Goal: Task Accomplishment & Management: Manage account settings

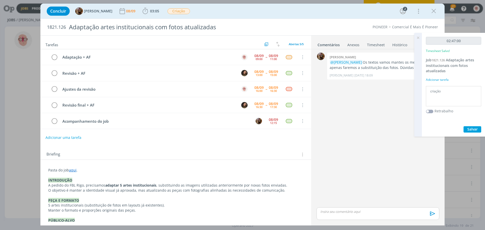
scroll to position [115, 0]
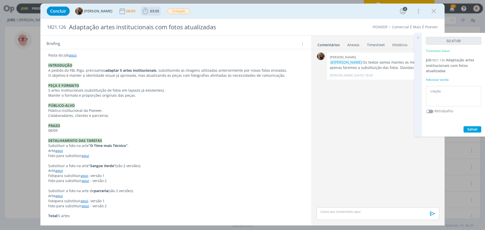
click at [147, 9] on icon "dialog" at bounding box center [145, 11] width 8 height 8
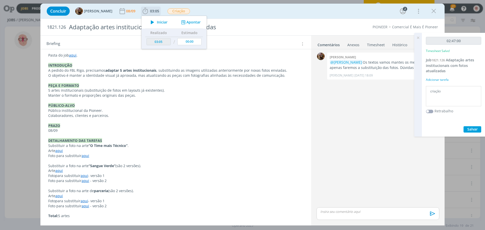
click at [156, 21] on icon "dialog" at bounding box center [152, 22] width 9 height 7
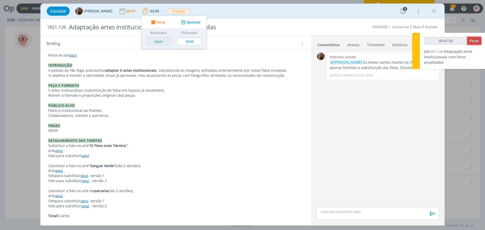
click at [471, 41] on span "Parar" at bounding box center [473, 40] width 9 height 5
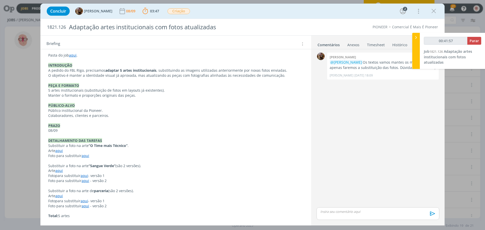
type input "00:42:00"
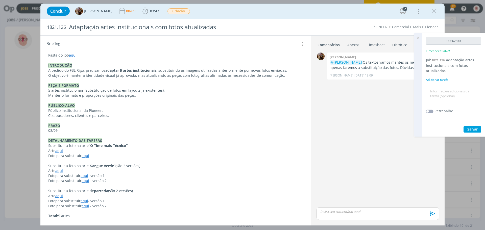
click at [449, 90] on textarea at bounding box center [453, 96] width 53 height 18
type textarea "Criação + Artefinal"
click at [470, 129] on span "Salvar" at bounding box center [472, 129] width 10 height 5
click at [418, 37] on icon at bounding box center [417, 38] width 9 height 10
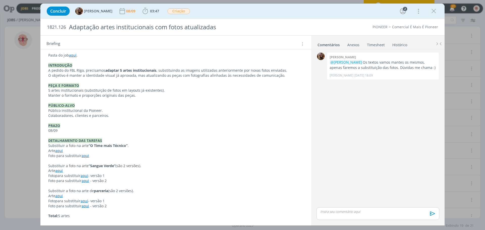
click at [332, 212] on p "dialog" at bounding box center [377, 211] width 115 height 5
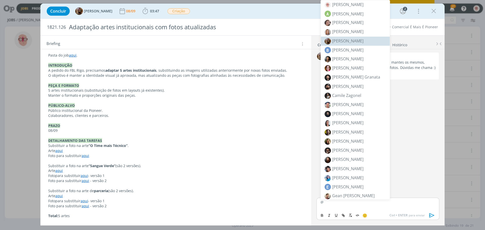
click at [346, 39] on span "[PERSON_NAME]" at bounding box center [347, 41] width 31 height 6
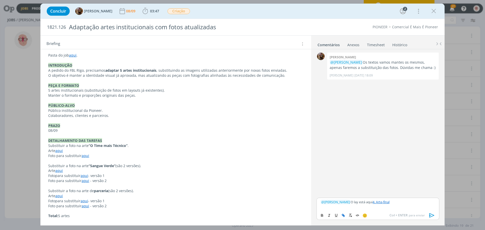
click at [431, 214] on icon "dialog" at bounding box center [431, 215] width 5 height 4
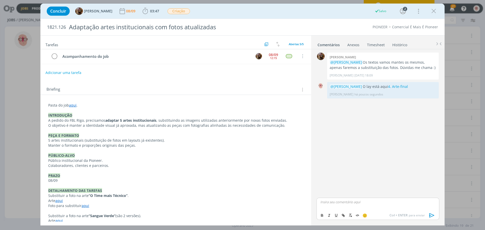
scroll to position [0, 0]
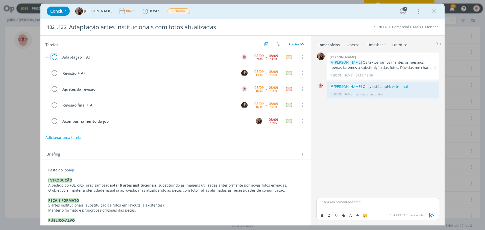
click at [53, 58] on icon "dialog" at bounding box center [54, 57] width 7 height 8
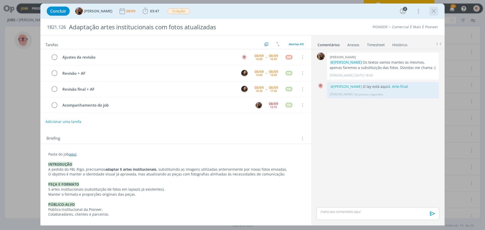
click at [433, 12] on icon "dialog" at bounding box center [433, 11] width 8 height 8
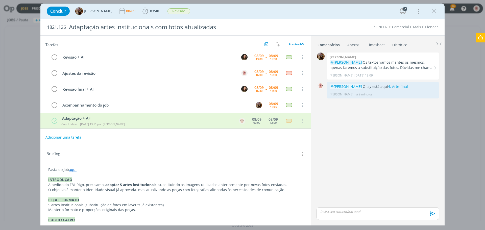
click at [480, 38] on icon at bounding box center [479, 38] width 9 height 10
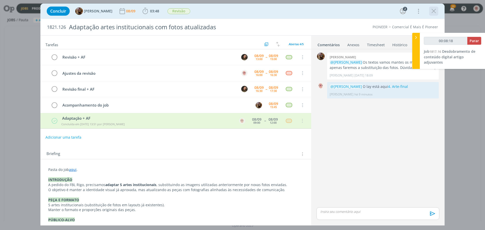
click at [433, 9] on icon "dialog" at bounding box center [433, 11] width 8 height 8
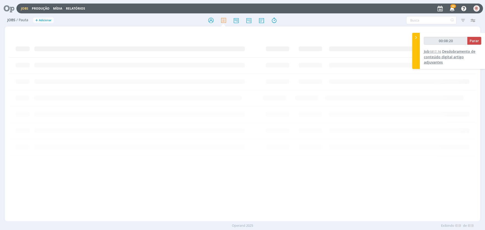
click at [447, 52] on span "Desdobramento de conteúdo digital artigo adjuvantes" at bounding box center [448, 57] width 51 height 16
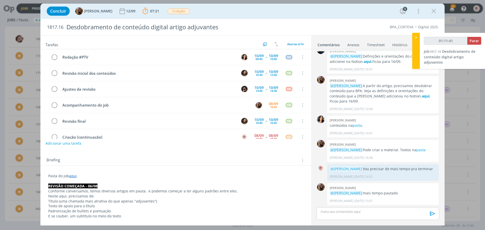
type input "01:11:42"
click at [474, 41] on span "Parar" at bounding box center [473, 40] width 9 height 5
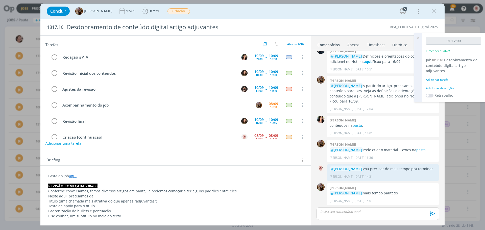
click at [442, 89] on div "Adicionar descrição" at bounding box center [452, 88] width 55 height 5
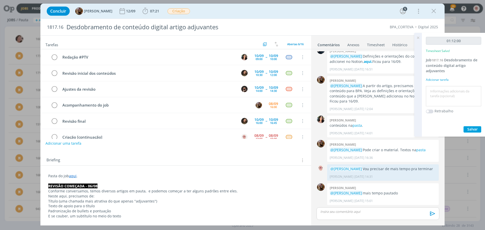
click at [442, 89] on textarea at bounding box center [453, 96] width 53 height 18
type textarea "criação"
click at [466, 129] on button "Salvar" at bounding box center [472, 129] width 18 height 6
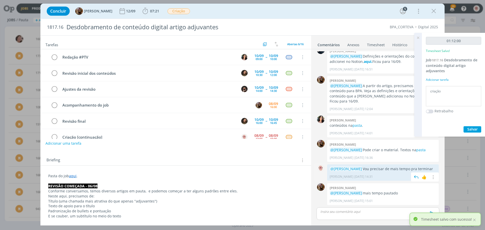
drag, startPoint x: 330, startPoint y: 163, endPoint x: 349, endPoint y: 171, distance: 20.2
click at [349, 171] on p "@[PERSON_NAME] Vou precisar de mais tempo pra terminar" at bounding box center [382, 168] width 106 height 5
copy p "@[PERSON_NAME] Vou precisar de mais tempo pra terminar"
click at [338, 216] on div "dialog" at bounding box center [377, 213] width 123 height 13
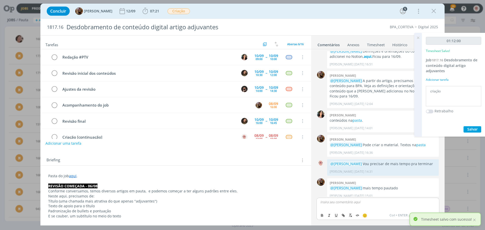
scroll to position [290, 0]
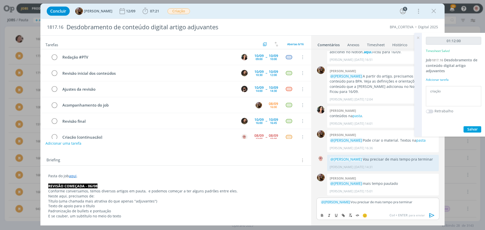
click at [431, 215] on icon "dialog" at bounding box center [432, 215] width 8 height 8
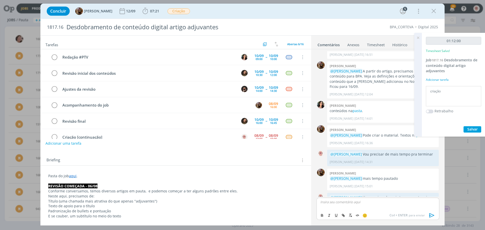
scroll to position [314, 0]
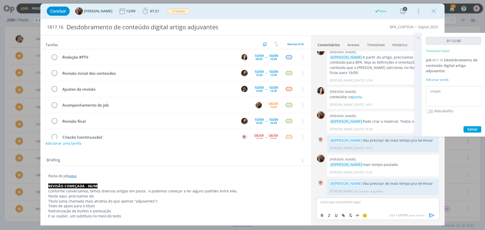
click at [416, 37] on icon at bounding box center [417, 38] width 9 height 10
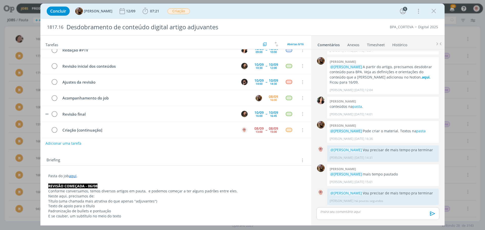
scroll to position [10, 0]
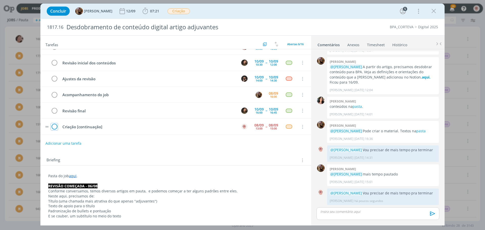
click at [55, 126] on icon "dialog" at bounding box center [54, 127] width 7 height 8
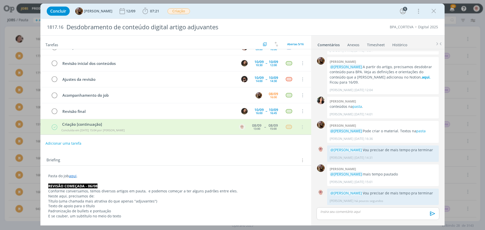
scroll to position [10, 0]
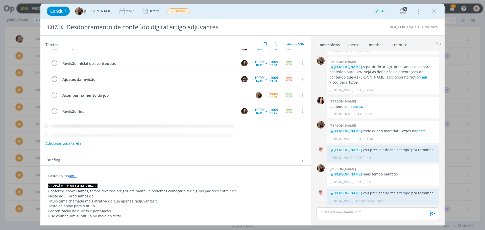
click at [432, 11] on icon "dialog" at bounding box center [433, 11] width 8 height 8
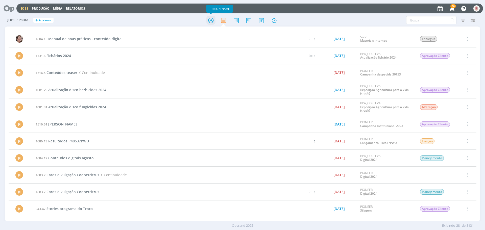
click at [209, 21] on icon at bounding box center [210, 20] width 9 height 10
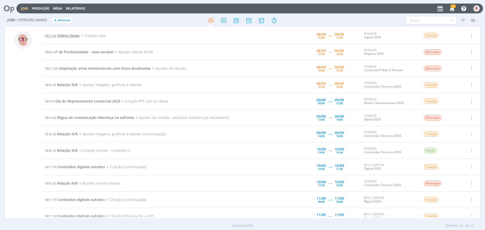
click at [65, 36] on span "Vídeos Daian" at bounding box center [68, 35] width 22 height 5
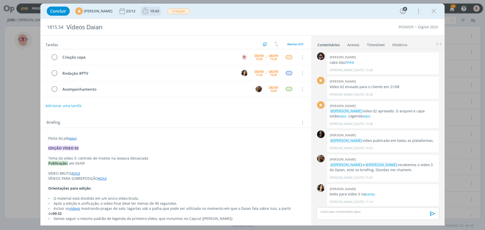
scroll to position [526, 0]
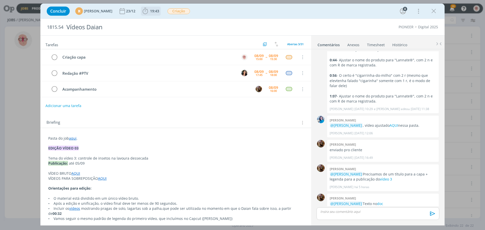
click at [148, 9] on icon "dialog" at bounding box center [144, 11] width 5 height 6
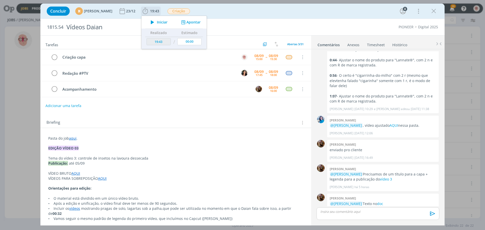
click at [157, 21] on icon "dialog" at bounding box center [152, 22] width 9 height 7
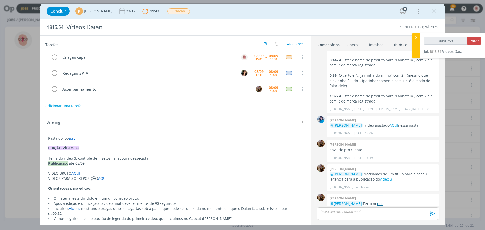
click at [383, 201] on link "doc" at bounding box center [380, 203] width 6 height 5
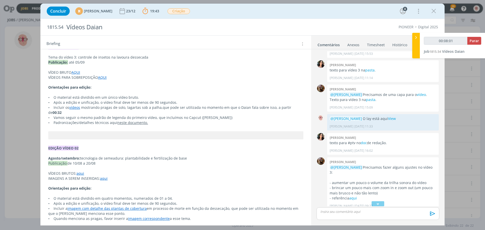
scroll to position [732, 0]
type input "00:08:22"
click at [473, 41] on span "Parar" at bounding box center [473, 40] width 9 height 5
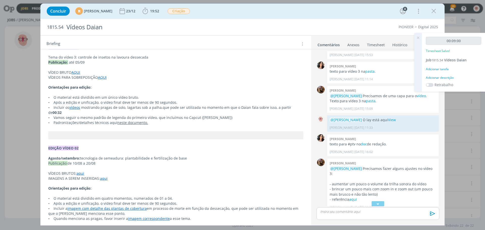
click at [440, 78] on div "Adicionar descrição" at bounding box center [452, 77] width 55 height 5
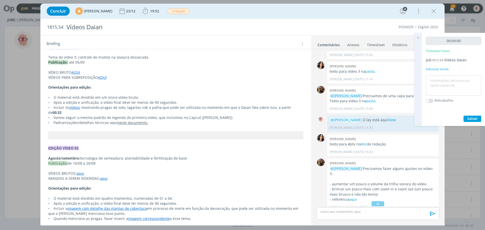
click at [440, 78] on textarea at bounding box center [453, 86] width 53 height 18
click at [418, 37] on icon at bounding box center [417, 38] width 9 height 10
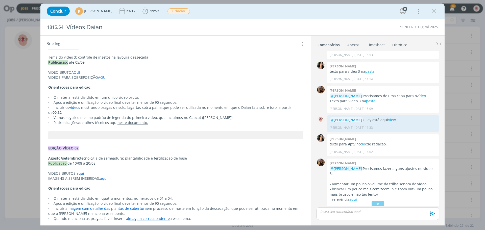
click at [380, 44] on link "Timesheet" at bounding box center [375, 43] width 18 height 7
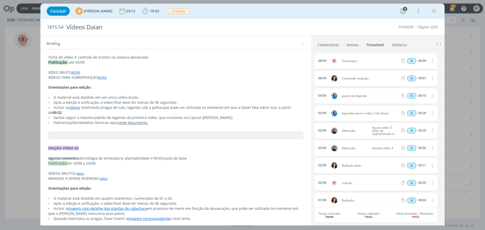
click at [431, 60] on icon "dialog" at bounding box center [432, 61] width 6 height 6
click at [409, 68] on link "Excluir" at bounding box center [417, 70] width 40 height 8
click at [426, 63] on button "Sim" at bounding box center [427, 61] width 10 height 6
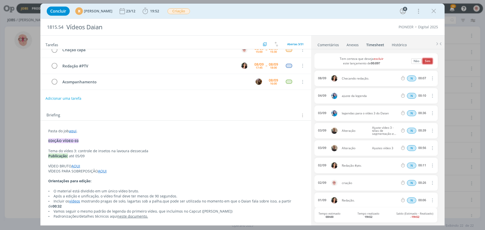
scroll to position [0, 0]
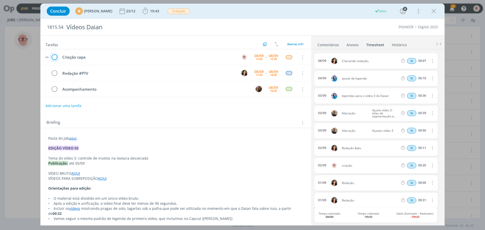
click at [54, 58] on icon "dialog" at bounding box center [54, 57] width 7 height 8
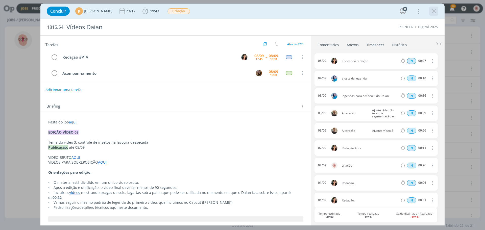
click at [436, 10] on icon "dialog" at bounding box center [433, 11] width 8 height 8
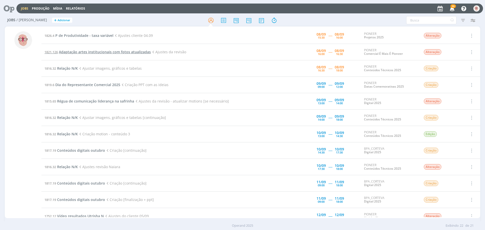
click at [114, 54] on span "Adaptação artes institucionais com fotos atualizadas" at bounding box center [105, 51] width 92 height 5
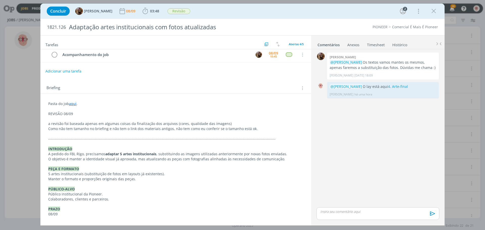
scroll to position [23, 0]
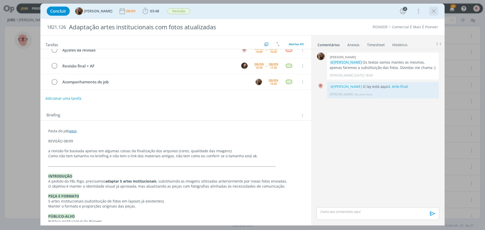
click at [434, 12] on icon "dialog" at bounding box center [433, 11] width 8 height 8
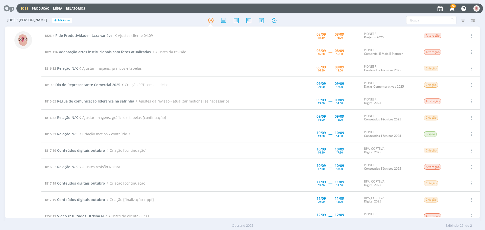
click at [83, 34] on span "P de Produtividade - taxa variável" at bounding box center [84, 35] width 58 height 5
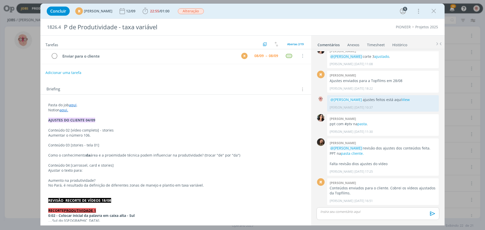
scroll to position [25, 0]
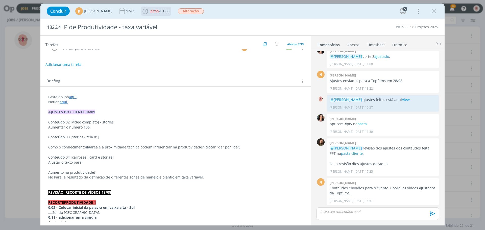
click at [149, 11] on icon "dialog" at bounding box center [145, 11] width 8 height 8
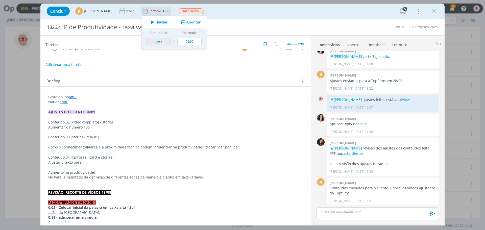
click at [157, 21] on icon "dialog" at bounding box center [152, 22] width 9 height 7
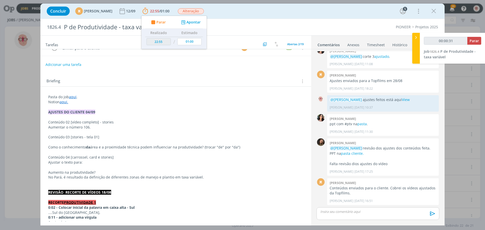
type input "00:00:32"
click at [245, 100] on p "Notion aqui." at bounding box center [175, 101] width 255 height 5
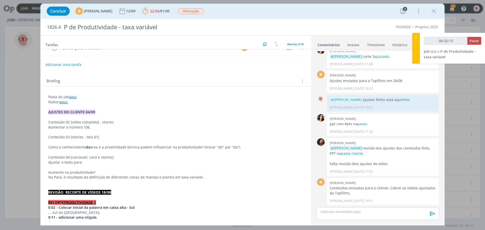
scroll to position [50, 0]
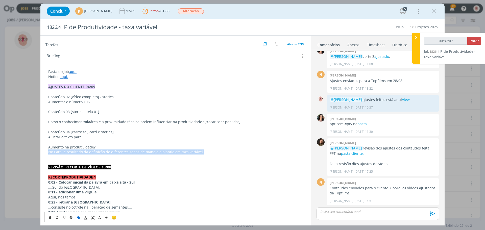
drag, startPoint x: 48, startPoint y: 151, endPoint x: 200, endPoint y: 152, distance: 152.2
copy p "No Pará, é resultado da definição de diferentes zonas de manejo e plantio em ta…"
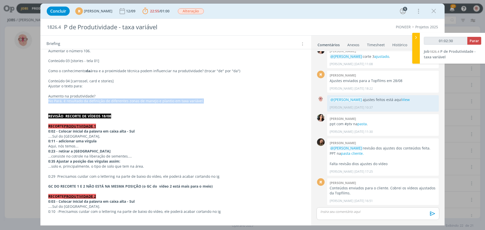
scroll to position [101, 0]
click at [162, 103] on p "No Pará, é resultado da definição de diferentes zonas de manejo e plantio em ta…" at bounding box center [175, 101] width 255 height 5
drag, startPoint x: 201, startPoint y: 101, endPoint x: 47, endPoint y: 101, distance: 153.2
click at [47, 101] on div "Pasta do job aqui . Notion aqui. AJUSTES DO CLIENTE 04/09 Conteúdo 02 [vídeo co…" at bounding box center [175, 197] width 262 height 360
copy p "No Pará, é resultado da definição de diferentes zonas de manejo e plantio em ta…"
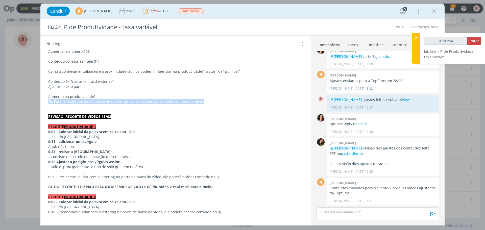
type input "01:07:55"
click at [472, 42] on span "Parar" at bounding box center [473, 40] width 9 height 5
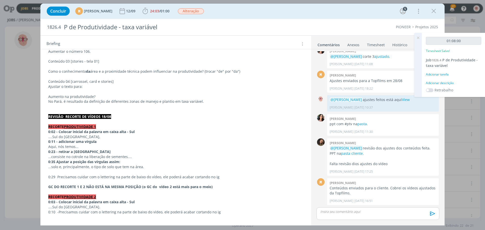
click at [450, 83] on div "Adicionar descrição" at bounding box center [452, 83] width 55 height 5
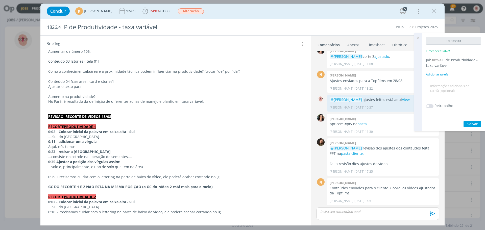
click at [450, 83] on textarea at bounding box center [453, 91] width 53 height 18
type textarea "Ajustes"
click at [467, 122] on span "Salvar" at bounding box center [472, 123] width 10 height 5
click at [418, 37] on icon at bounding box center [417, 38] width 9 height 10
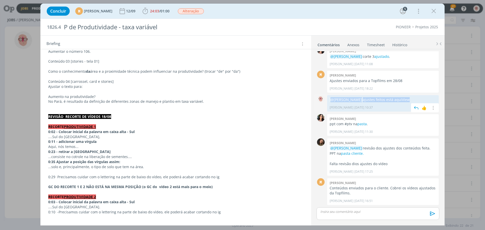
drag, startPoint x: 426, startPoint y: 98, endPoint x: 329, endPoint y: 99, distance: 97.7
click at [329, 99] on div "@[PERSON_NAME] ajustes feitos está aqui View [PERSON_NAME] [DATE] 10:37 👍 Edita…" at bounding box center [383, 103] width 112 height 16
copy p "@[PERSON_NAME] ajustes feitos está aqui View"
click at [344, 212] on p "dialog" at bounding box center [377, 211] width 115 height 5
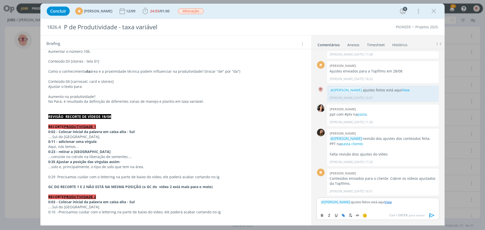
click at [431, 216] on icon "dialog" at bounding box center [432, 215] width 8 height 8
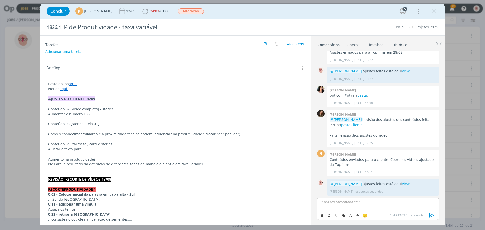
scroll to position [0, 0]
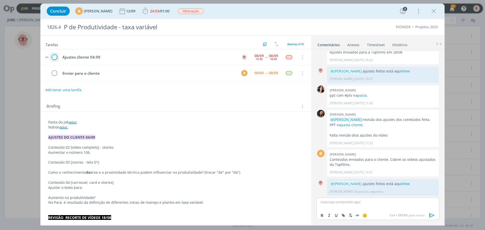
click at [54, 57] on icon "dialog" at bounding box center [54, 57] width 7 height 8
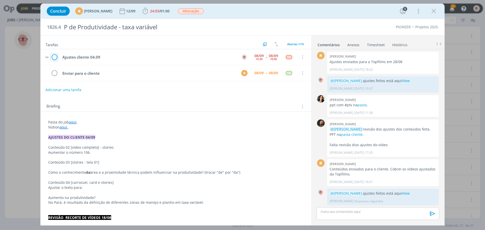
scroll to position [265, 0]
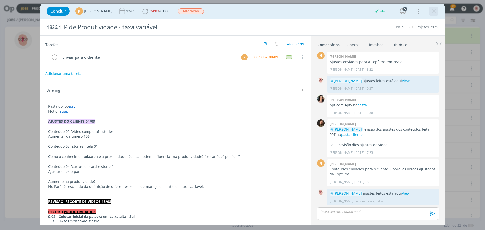
click at [434, 11] on icon "dialog" at bounding box center [433, 11] width 8 height 8
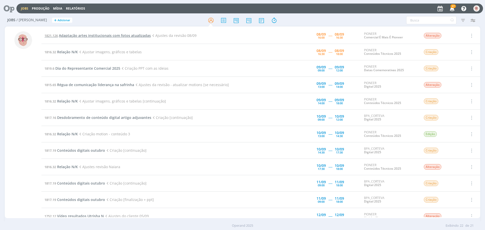
click at [96, 33] on span "Adaptação artes institucionais com fotos atualizadas" at bounding box center [105, 35] width 92 height 5
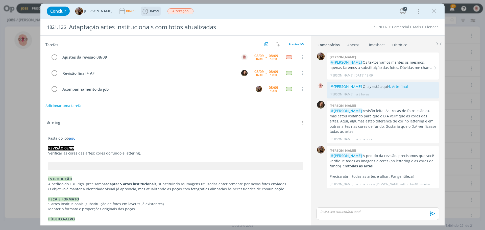
click at [147, 13] on icon "dialog" at bounding box center [145, 11] width 8 height 8
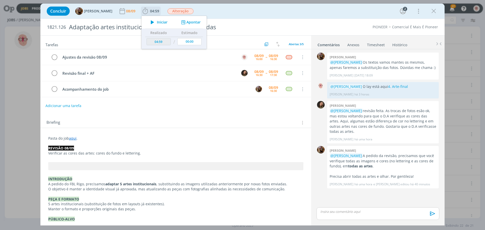
click at [156, 22] on icon "dialog" at bounding box center [152, 22] width 9 height 7
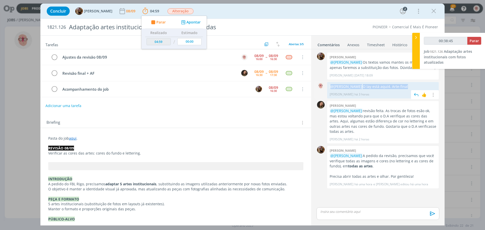
drag, startPoint x: 414, startPoint y: 85, endPoint x: 330, endPoint y: 84, distance: 84.0
click at [330, 84] on p "@[PERSON_NAME] O lay está aqui 4. Arte-final" at bounding box center [382, 86] width 106 height 5
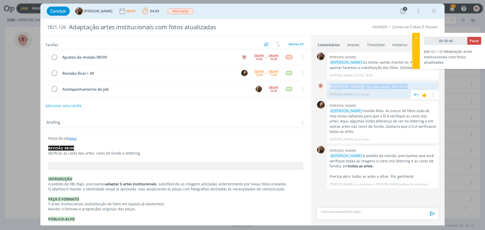
copy p "@[PERSON_NAME] O lay está aqui 4. Arte-final"
click at [373, 211] on p "dialog" at bounding box center [377, 211] width 115 height 5
type input "00:38:53"
click at [355, 201] on p "﻿ @ [PERSON_NAME] ﻿ O lay está aqui 4. Arte-final" at bounding box center [377, 202] width 115 height 5
click at [386, 201] on p "﻿ @ [PERSON_NAME] ﻿ ajustes feitos O lay está aqui 4. Arte-final" at bounding box center [377, 202] width 115 height 5
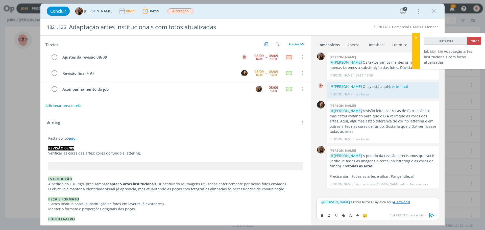
click at [385, 201] on p "﻿ @ [PERSON_NAME] ﻿ ajustes feitos O lay está aqui 4. Arte-final" at bounding box center [377, 202] width 115 height 5
click at [433, 215] on icon "dialog" at bounding box center [431, 215] width 5 height 4
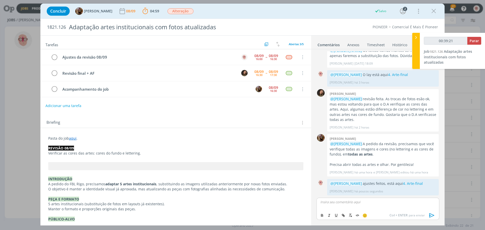
type input "00:39:22"
click at [475, 40] on span "Parar" at bounding box center [473, 40] width 9 height 5
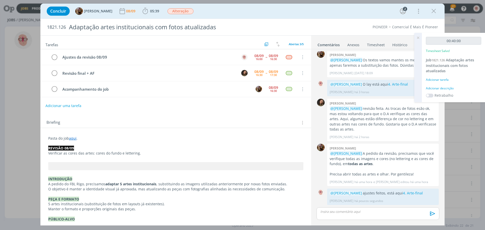
click at [442, 88] on div "Adicionar descrição" at bounding box center [452, 88] width 55 height 5
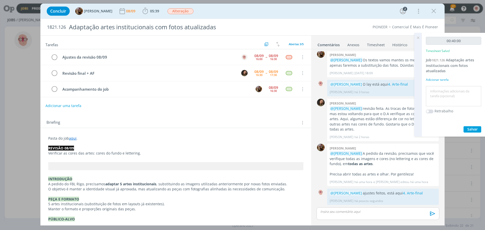
click at [437, 97] on textarea at bounding box center [453, 96] width 53 height 18
type textarea "Ajustes"
click at [475, 130] on span "Salvar" at bounding box center [472, 129] width 10 height 5
click at [418, 36] on icon at bounding box center [417, 38] width 9 height 10
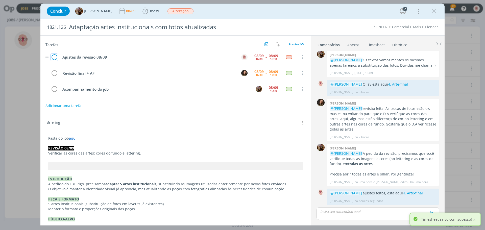
click at [55, 56] on icon "dialog" at bounding box center [54, 57] width 7 height 8
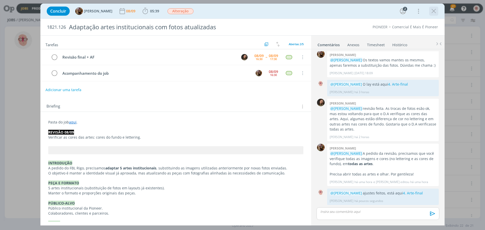
click at [434, 10] on icon "dialog" at bounding box center [433, 11] width 8 height 8
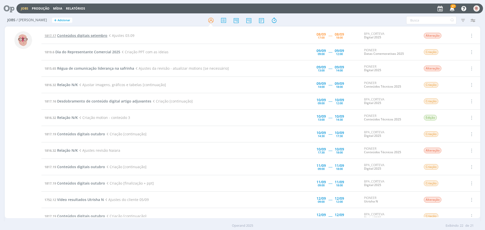
click at [87, 36] on span "Conteúdos digitais setembro" at bounding box center [82, 35] width 50 height 5
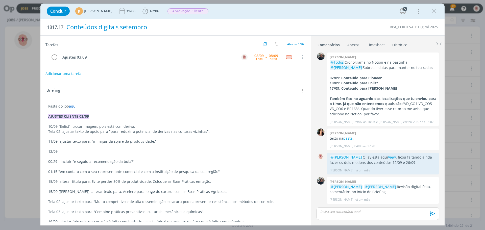
scroll to position [317, 0]
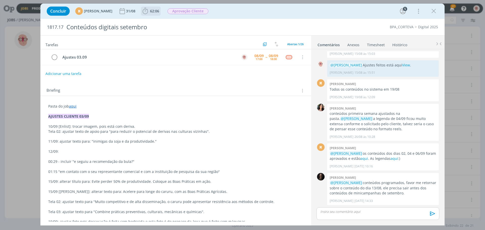
click at [149, 11] on icon "dialog" at bounding box center [145, 11] width 8 height 8
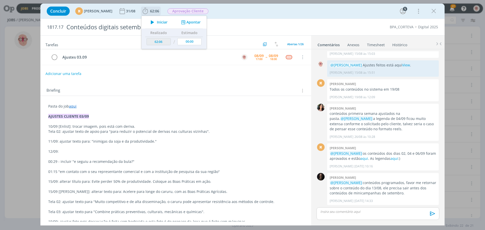
click at [157, 21] on icon "dialog" at bounding box center [152, 22] width 9 height 7
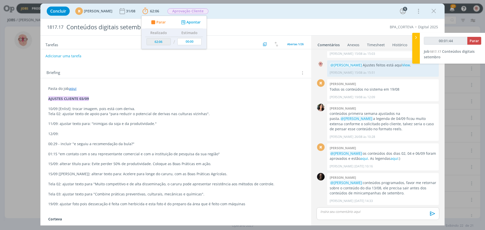
scroll to position [25, 0]
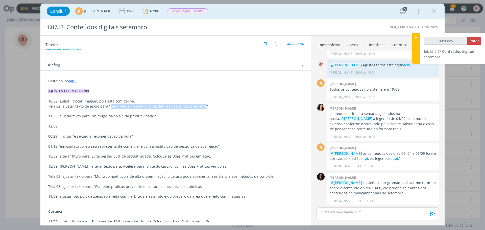
drag, startPoint x: 109, startPoint y: 106, endPoint x: 200, endPoint y: 108, distance: 91.6
click at [200, 108] on p "Tela 02: ajustar texto de apoio para "para reduzir o potencial de derivas nas c…" at bounding box center [175, 106] width 255 height 5
copy p "para reduzir o potencial de derivas nas culturas vizinhas"
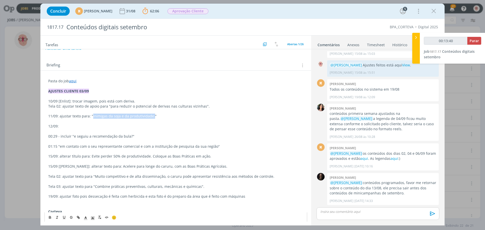
drag, startPoint x: 92, startPoint y: 116, endPoint x: 151, endPoint y: 118, distance: 58.8
click at [151, 118] on p "11/09: ajustar texto para: "inimigas da soja e da produtividade."" at bounding box center [175, 116] width 255 height 5
copy p "inimigas da soja e da produtividade."
drag, startPoint x: 73, startPoint y: 137, endPoint x: 130, endPoint y: 135, distance: 57.1
click at [130, 135] on p "00:29 - incluir "e seguiu a recomendação da bula?"" at bounding box center [175, 136] width 255 height 5
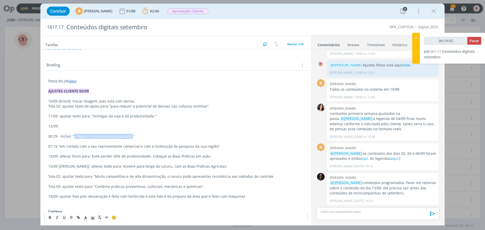
copy p "e seguiu a recomendação da bula?"
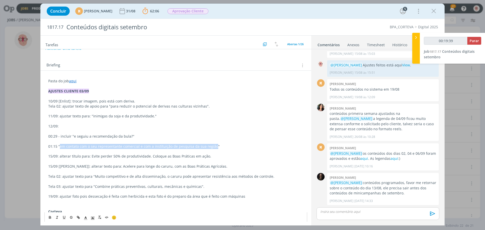
drag, startPoint x: 60, startPoint y: 146, endPoint x: 212, endPoint y: 144, distance: 152.2
click at [212, 144] on p "01:15 "em contato com o seu representante comercial e com a instituição de pesq…" at bounding box center [175, 146] width 255 height 5
copy p "em contato com o seu representante comercial e com a instituição de pesquisa da…"
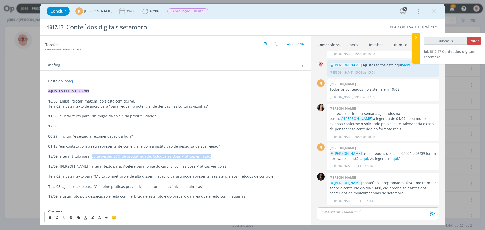
drag, startPoint x: 91, startPoint y: 156, endPoint x: 206, endPoint y: 157, distance: 115.3
click at [206, 157] on p "15/09: alterar título para: Evite perder 50% de produtividade. Coloque as Boas …" at bounding box center [175, 156] width 255 height 5
copy p "Evite perder 50% de produtividade. Coloque as Boas Práticas em ação."
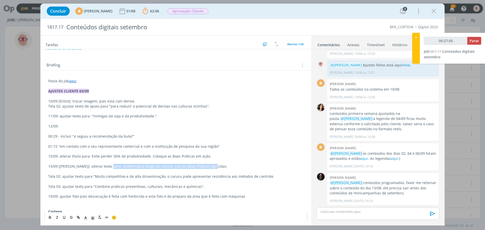
drag, startPoint x: 106, startPoint y: 166, endPoint x: 208, endPoint y: 167, distance: 101.7
click at [208, 167] on p "15/09 [[PERSON_NAME]]: alterar texto para: Acelere para longe do caruru, com as…" at bounding box center [175, 166] width 255 height 5
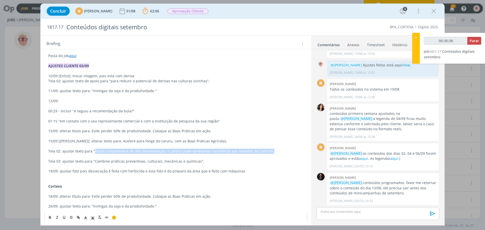
drag, startPoint x: 93, startPoint y: 151, endPoint x: 269, endPoint y: 152, distance: 175.9
click at [269, 152] on p "Tela 02: ajustar texto para "Muito competitivo e de alta disseminação, o caruru…" at bounding box center [175, 151] width 255 height 5
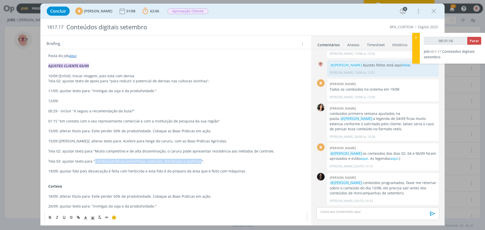
drag, startPoint x: 93, startPoint y: 162, endPoint x: 196, endPoint y: 162, distance: 102.7
click at [196, 162] on p "Tela 03: ajustar texto para "Combine práticas preventivas, culturais, mecânicas…" at bounding box center [175, 161] width 255 height 5
drag, startPoint x: 87, startPoint y: 171, endPoint x: 105, endPoint y: 171, distance: 18.2
click at [105, 171] on p "19/09: ajustar foto pois dessecação é feita com herbicida e esta foto é do prep…" at bounding box center [175, 171] width 255 height 5
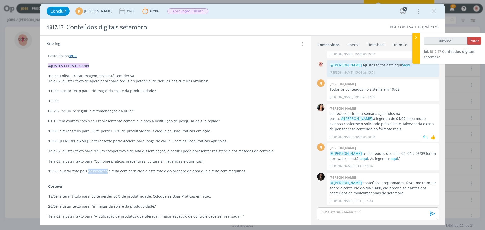
scroll to position [292, 0]
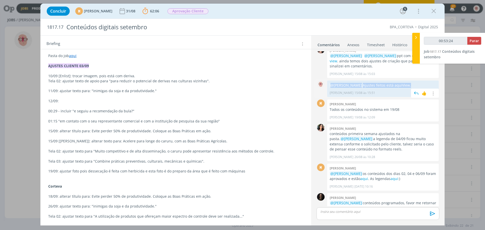
drag, startPoint x: 425, startPoint y: 90, endPoint x: 329, endPoint y: 90, distance: 96.1
click at [329, 90] on div "@[PERSON_NAME] Ajustes feitos está aqui View . [PERSON_NAME] [DATE] 15:51 👍 Edi…" at bounding box center [383, 88] width 112 height 16
click at [347, 212] on p "dialog" at bounding box center [377, 211] width 115 height 5
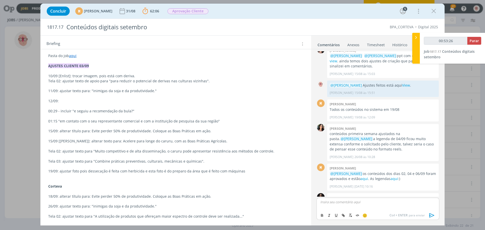
scroll to position [327, 0]
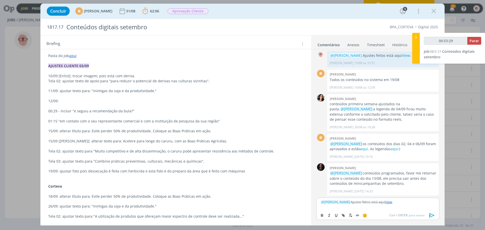
click at [432, 214] on icon "dialog" at bounding box center [432, 215] width 8 height 8
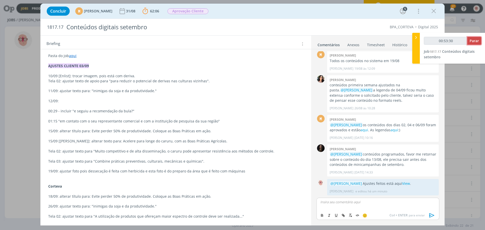
click at [475, 40] on span "Parar" at bounding box center [473, 40] width 9 height 5
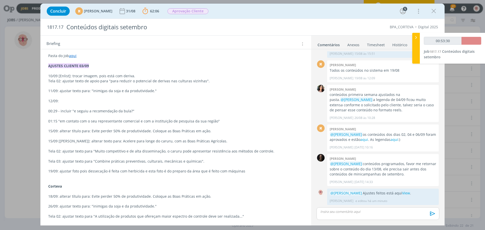
scroll to position [336, 0]
type input "00:54:00"
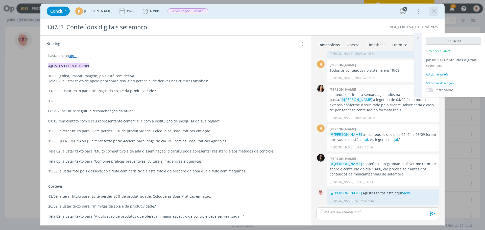
click at [434, 11] on icon "dialog" at bounding box center [433, 11] width 8 height 8
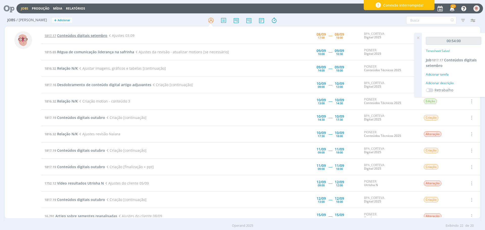
click at [94, 34] on span "Conteúdos digitais setembro" at bounding box center [82, 35] width 50 height 5
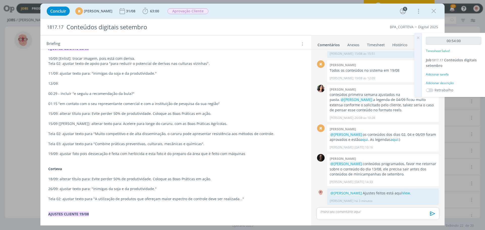
scroll to position [76, 0]
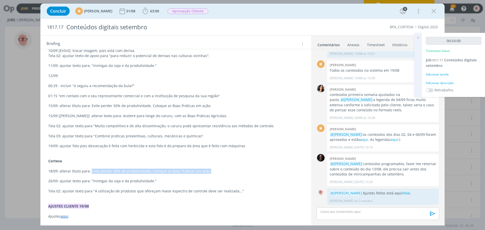
drag, startPoint x: 90, startPoint y: 171, endPoint x: 206, endPoint y: 171, distance: 116.1
click at [206, 171] on p "18/09: alterar título para: Evite perder 50% de produtividade. Coloque as Boas …" at bounding box center [175, 171] width 255 height 5
click at [149, 12] on icon "dialog" at bounding box center [145, 11] width 8 height 8
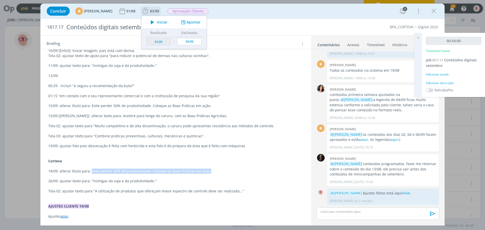
click at [157, 21] on icon "dialog" at bounding box center [152, 22] width 9 height 7
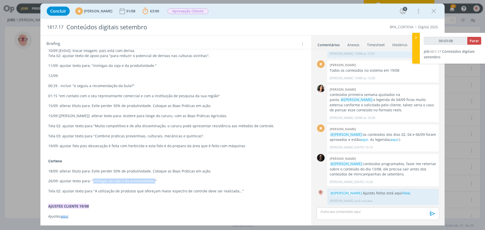
drag, startPoint x: 92, startPoint y: 181, endPoint x: 151, endPoint y: 183, distance: 59.6
click at [151, 183] on p "26/09: ajustar texto para: "inimigas da soja e da produtividade."" at bounding box center [175, 180] width 255 height 5
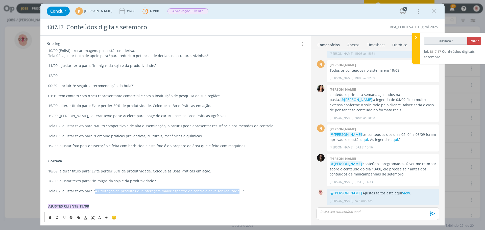
drag, startPoint x: 94, startPoint y: 192, endPoint x: 232, endPoint y: 191, distance: 138.8
click at [232, 191] on p "Tela 02: ajustar texto para "A utilização de produtos que ofereçam maior espect…" at bounding box center [175, 191] width 255 height 5
click at [476, 41] on span "Parar" at bounding box center [473, 40] width 9 height 5
type input "00:08:00"
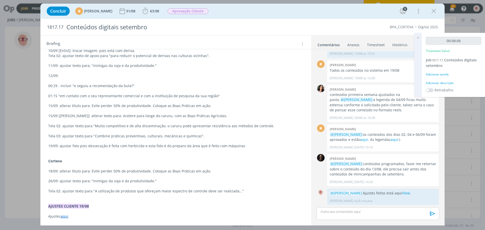
click at [444, 82] on div "Adicionar descrição" at bounding box center [452, 83] width 55 height 5
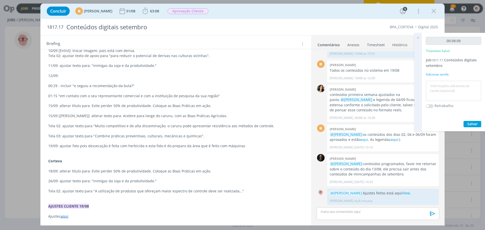
click at [444, 85] on textarea at bounding box center [453, 91] width 53 height 18
type textarea "ajustes"
click at [474, 124] on span "Salvar" at bounding box center [472, 123] width 10 height 5
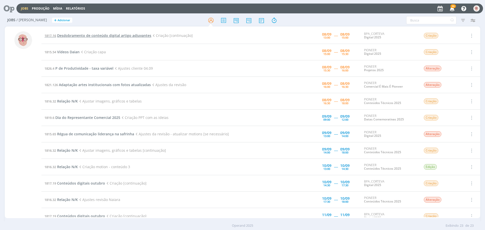
click at [83, 36] on span "Desdobramento de conteúdo digital artigo adjuvantes" at bounding box center [104, 35] width 94 height 5
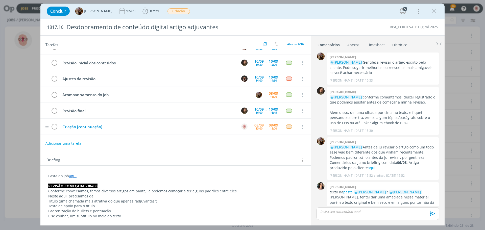
scroll to position [281, 0]
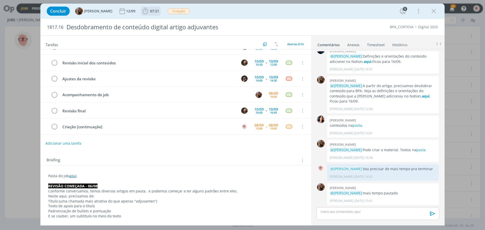
click at [149, 10] on icon "dialog" at bounding box center [145, 11] width 8 height 8
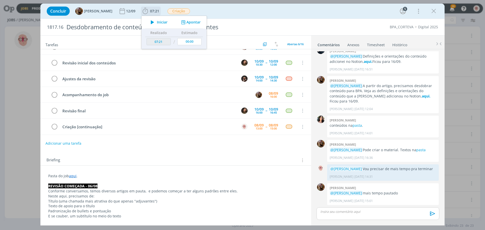
click at [155, 22] on icon "dialog" at bounding box center [152, 22] width 9 height 7
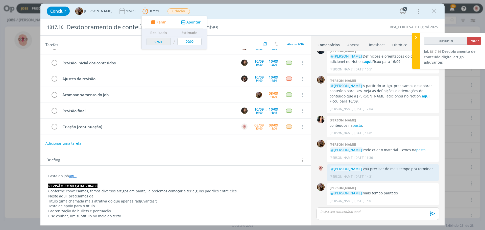
type input "00:00:19"
